Goal: Task Accomplishment & Management: Manage account settings

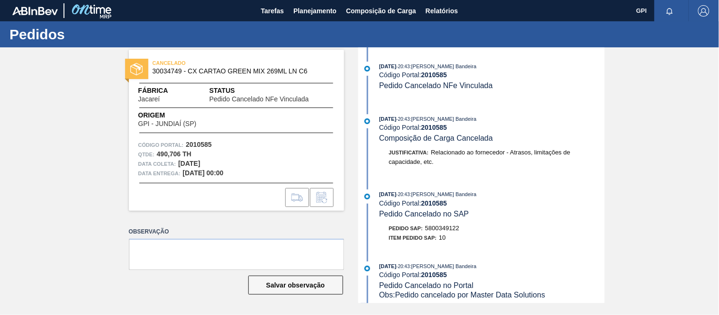
scroll to position [212, 0]
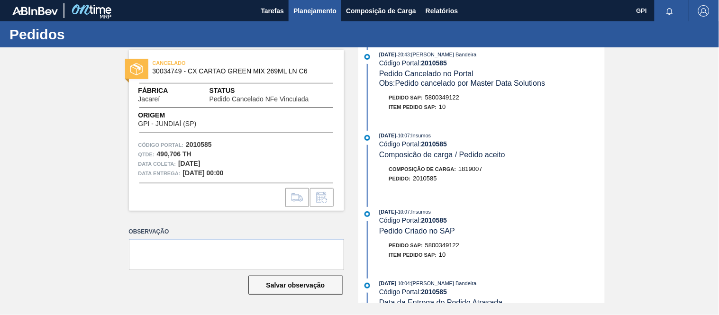
click at [325, 3] on button "Planejamento" at bounding box center [315, 10] width 53 height 21
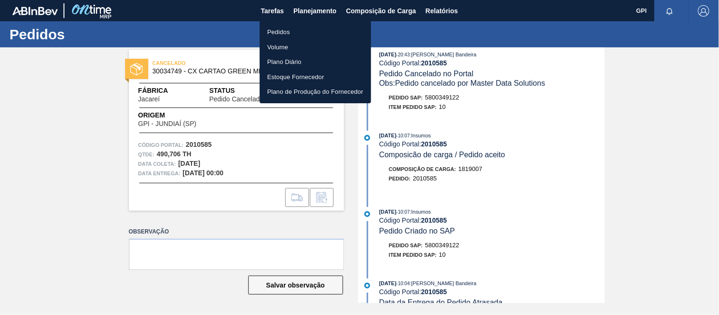
click at [270, 32] on li "Pedidos" at bounding box center [315, 32] width 111 height 15
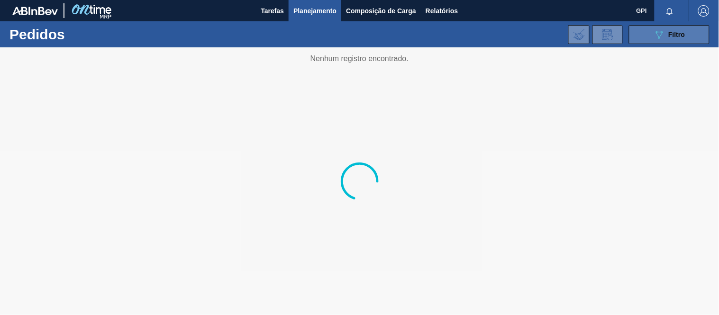
click at [658, 43] on button "089F7B8B-B2A5-4AFE-B5C0-19BA573D28AC Filtro" at bounding box center [669, 34] width 81 height 19
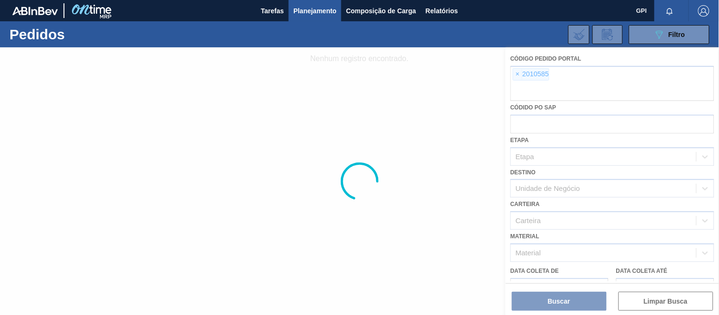
click at [517, 76] on div at bounding box center [359, 181] width 719 height 268
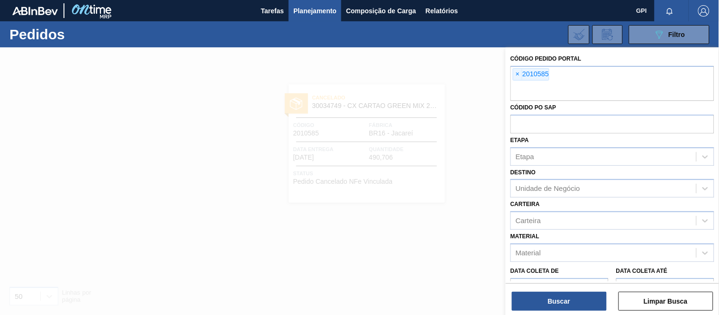
click at [517, 73] on span "×" at bounding box center [517, 74] width 9 height 11
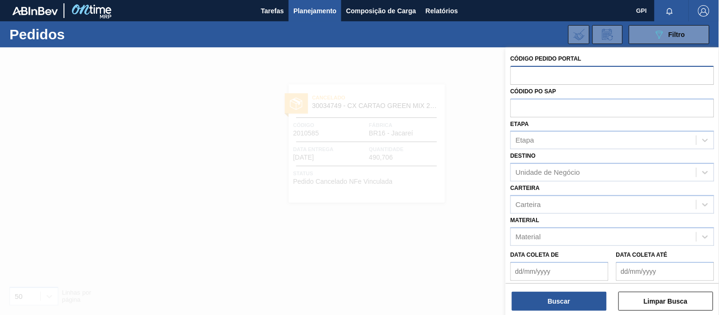
paste input "1981328"
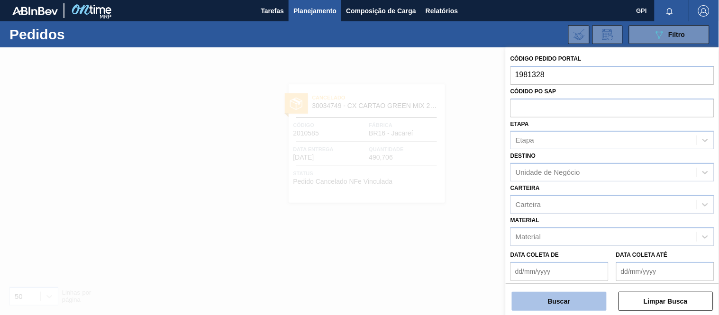
type input "1981328"
click at [571, 303] on button "Buscar" at bounding box center [559, 301] width 95 height 19
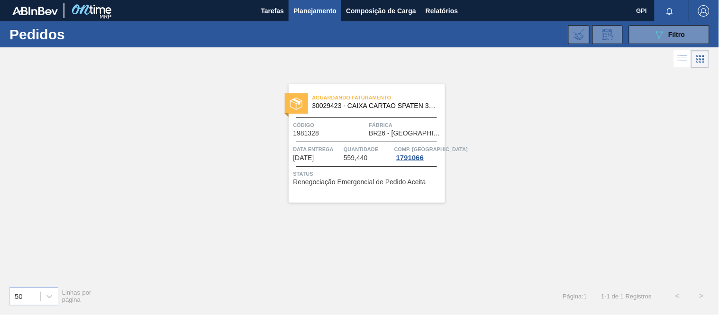
click at [357, 101] on span "Aguardando Faturamento" at bounding box center [378, 97] width 133 height 9
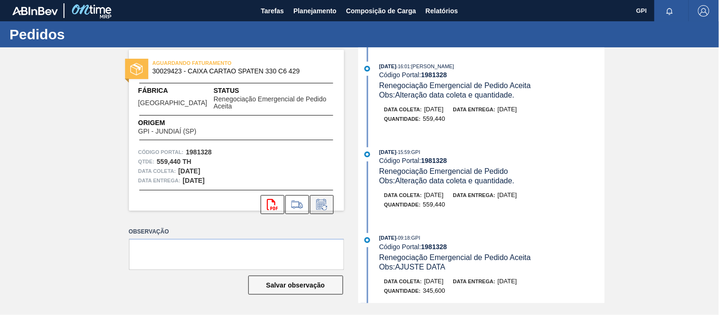
click at [316, 199] on icon at bounding box center [321, 204] width 10 height 11
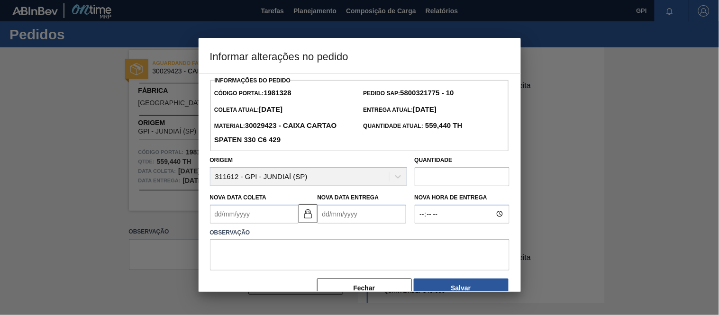
click at [452, 181] on input "text" at bounding box center [462, 176] width 95 height 19
paste input "571,668"
type input "571,668"
click at [326, 263] on textarea at bounding box center [359, 254] width 299 height 31
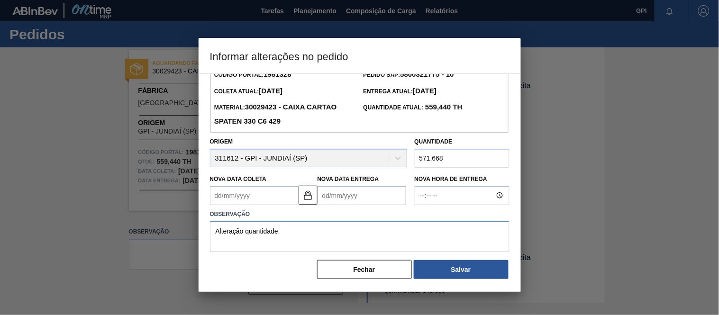
scroll to position [21, 0]
type textarea "Alteração quantidade."
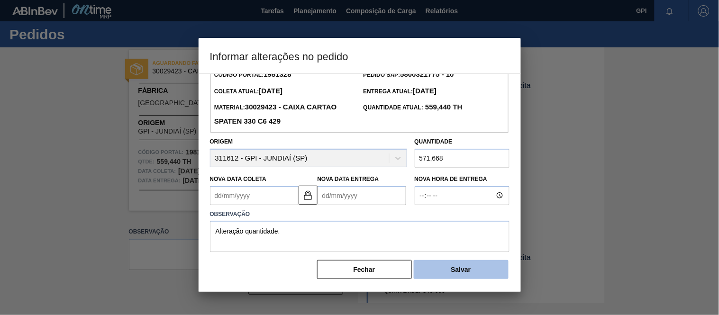
click at [438, 276] on button "Salvar" at bounding box center [461, 269] width 95 height 19
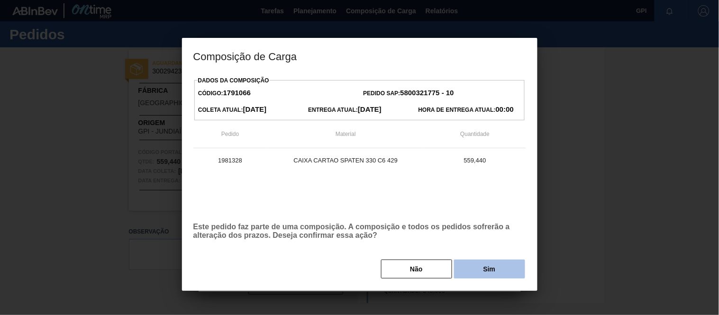
click at [479, 269] on button "Sim" at bounding box center [489, 269] width 71 height 19
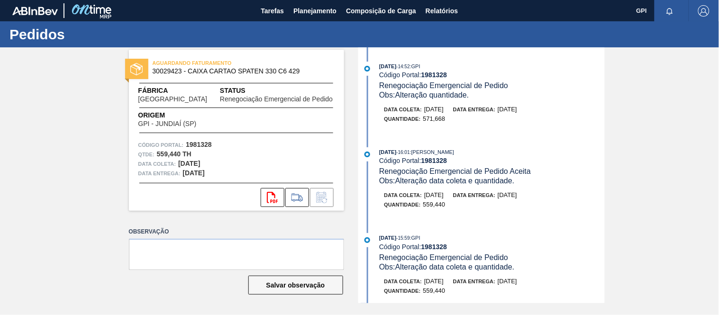
click at [614, 119] on div "AGUARDANDO FATURAMENTO 30029423 - CAIXA CARTAO SPATEN 330 C6 429 Fábrica Uberlâ…" at bounding box center [359, 175] width 719 height 256
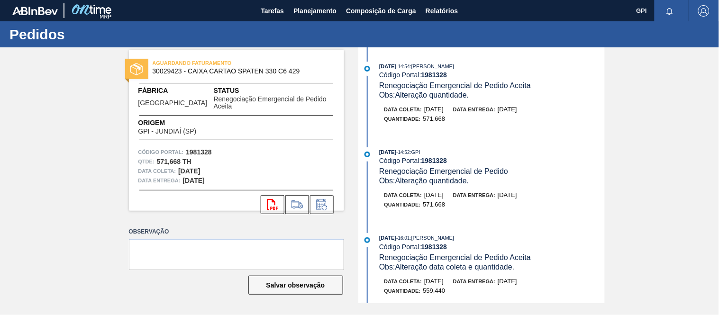
click at [602, 140] on div "[DATE] 14:54 : [PERSON_NAME] Código Portal: 1981328 Renegociação Emergencial de…" at bounding box center [483, 175] width 244 height 256
click at [317, 5] on span "Planejamento" at bounding box center [314, 10] width 43 height 11
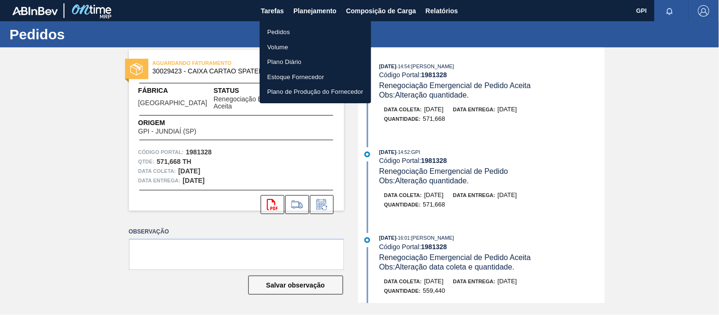
click at [275, 25] on li "Pedidos" at bounding box center [315, 32] width 111 height 15
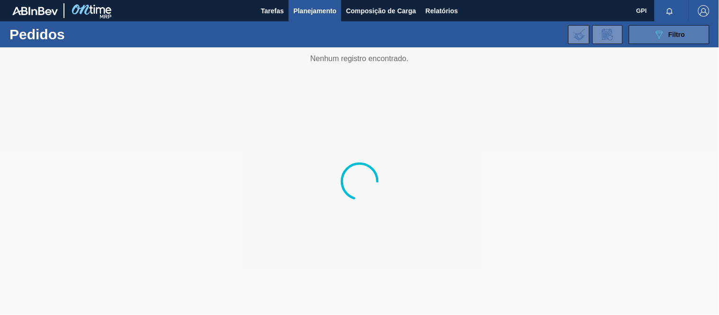
click at [670, 37] on span "Filtro" at bounding box center [677, 35] width 17 height 8
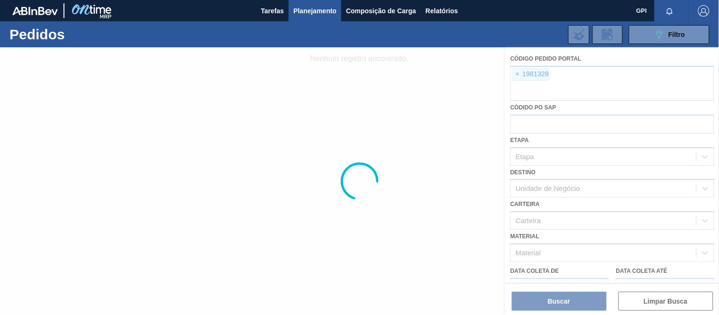
click at [518, 73] on div at bounding box center [359, 181] width 719 height 268
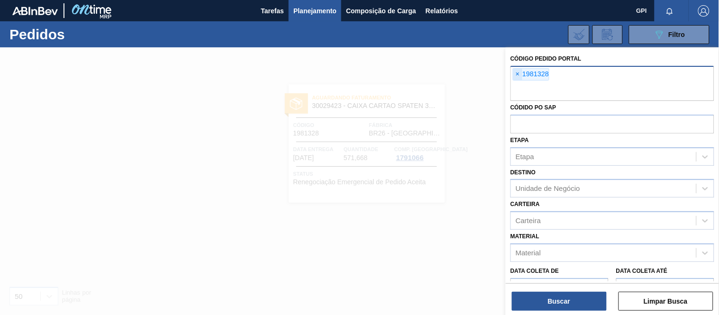
click at [519, 76] on span "×" at bounding box center [517, 74] width 9 height 11
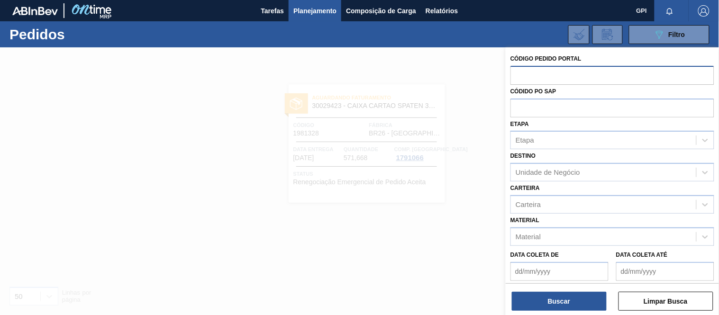
paste input "2013375"
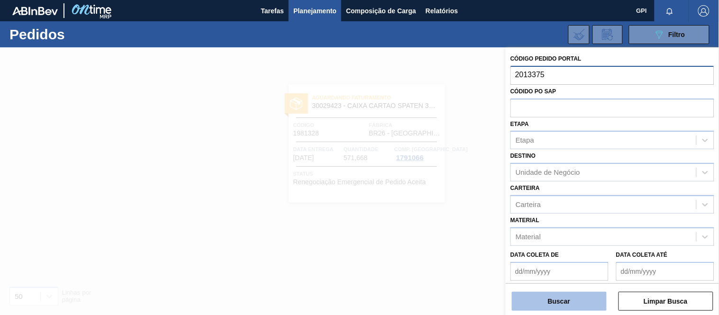
type input "2013375"
click at [556, 309] on button "Buscar" at bounding box center [559, 301] width 95 height 19
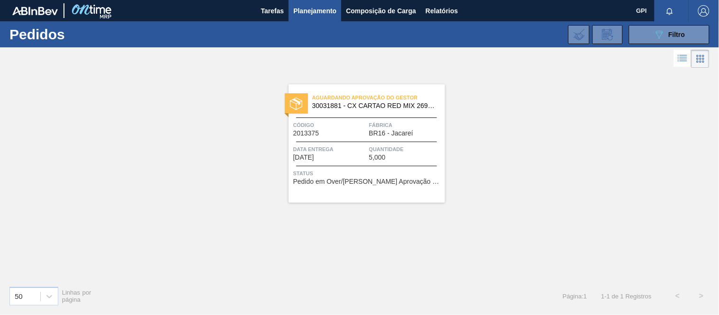
click at [342, 126] on span "Código" at bounding box center [329, 124] width 73 height 9
